Goal: Find contact information: Find contact information

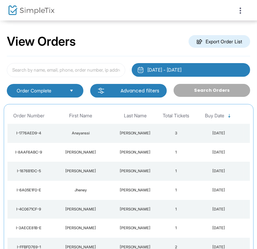
click at [147, 69] on div "[DATE] - [DATE] Last 30 Days [DATE] [DATE] This week This Month Last Month Past…" at bounding box center [128, 80] width 250 height 34
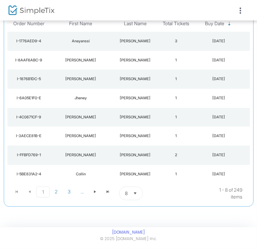
scroll to position [136, 0]
click at [85, 70] on td "[PERSON_NAME]" at bounding box center [80, 60] width 61 height 19
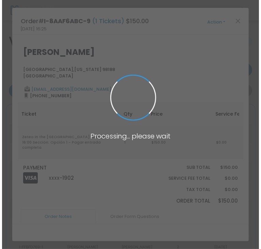
scroll to position [0, 0]
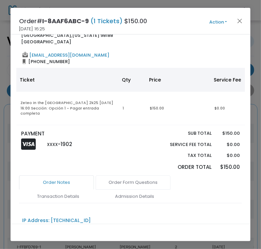
click at [139, 175] on link "Order Form Questions" at bounding box center [133, 182] width 75 height 14
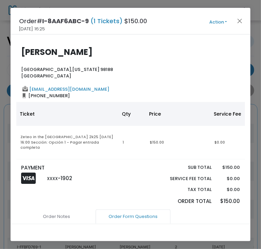
click at [60, 48] on b "[PERSON_NAME]" at bounding box center [57, 51] width 72 height 11
click at [60, 47] on b "[PERSON_NAME]" at bounding box center [57, 51] width 72 height 11
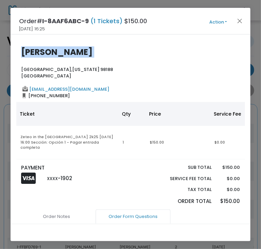
click at [60, 47] on b "[PERSON_NAME]" at bounding box center [57, 51] width 72 height 11
copy b "[PERSON_NAME]"
drag, startPoint x: 232, startPoint y: 89, endPoint x: 199, endPoint y: 88, distance: 32.7
click at [199, 88] on div "[EMAIL_ADDRESS][DOMAIN_NAME] [PHONE_NUMBER]" at bounding box center [131, 92] width 226 height 13
copy span "[PHONE_NUMBER]"
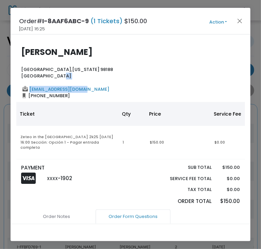
click at [238, 82] on div "[PERSON_NAME] [GEOGRAPHIC_DATA][US_STATE] [GEOGRAPHIC_DATA] [EMAIL_ADDRESS][DOM…" at bounding box center [131, 73] width 230 height 52
copy div "[EMAIL_ADDRESS][DOMAIN_NAME]"
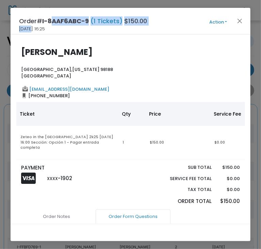
drag, startPoint x: 52, startPoint y: 27, endPoint x: 26, endPoint y: 29, distance: 26.0
click at [26, 29] on div "Order# I-8AAF6ABC-9 (1 Tickets) $150.00 [DATE] 16:25 Action Mark Admitted Edit …" at bounding box center [131, 21] width 240 height 27
click at [23, 31] on span "[DATE] 16:25" at bounding box center [32, 29] width 26 height 7
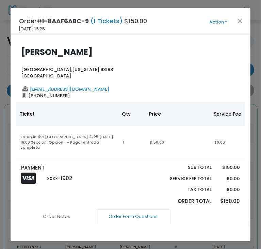
drag, startPoint x: 19, startPoint y: 29, endPoint x: 51, endPoint y: 29, distance: 31.7
click at [45, 29] on span "[DATE] 16:25" at bounding box center [32, 29] width 26 height 7
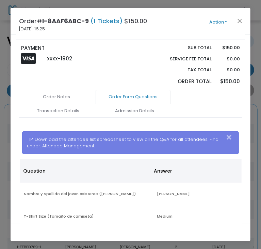
scroll to position [136, 0]
